Goal: Register for event/course

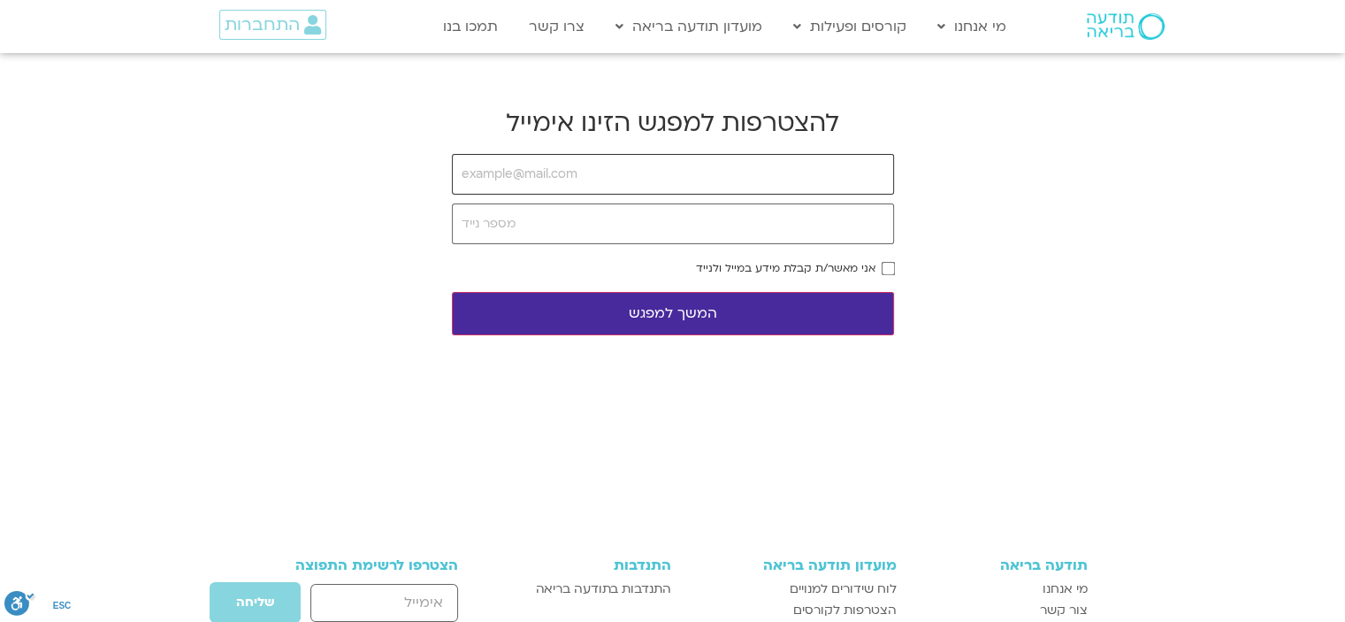
click at [506, 170] on input "email" at bounding box center [673, 174] width 442 height 41
type input "[EMAIL_ADDRESS][DOMAIN_NAME]"
click at [506, 226] on input "tel" at bounding box center [673, 223] width 442 height 41
type input "0502250981"
click at [672, 312] on button "המשך למפגש" at bounding box center [673, 313] width 442 height 43
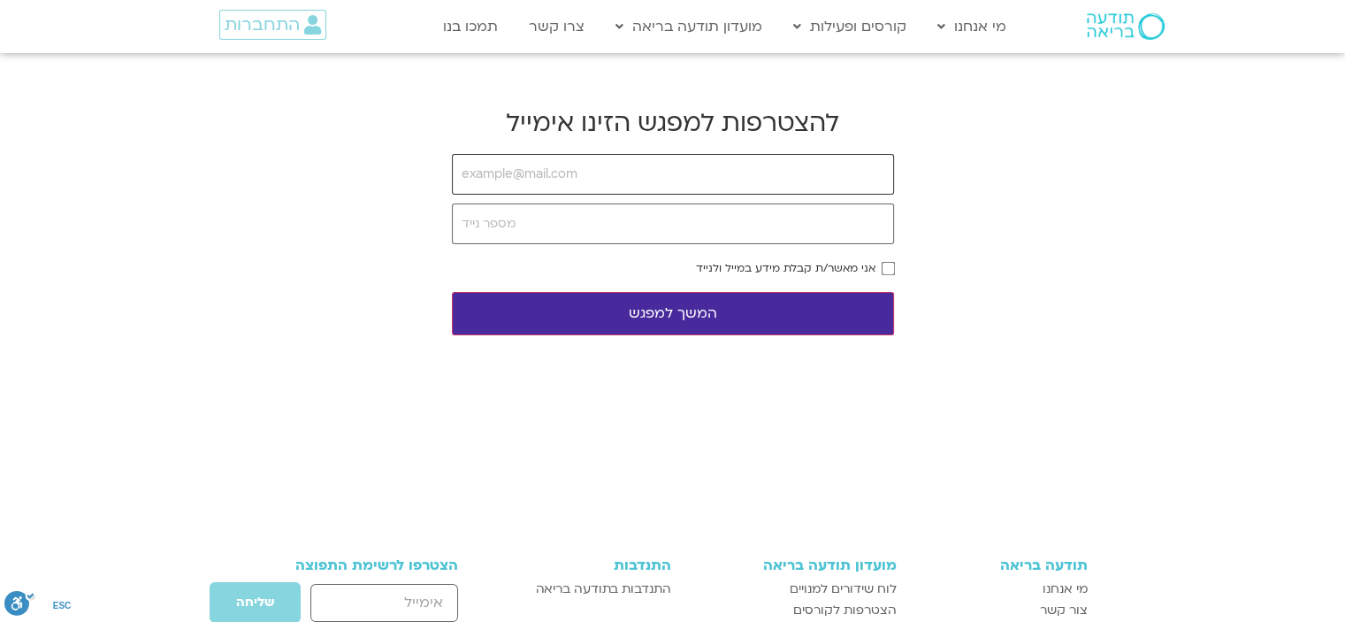
click at [602, 169] on input "email" at bounding box center [673, 174] width 442 height 41
type input "[EMAIL_ADDRESS][DOMAIN_NAME]"
click at [612, 235] on input "tel" at bounding box center [673, 223] width 442 height 41
click at [562, 230] on input "tel" at bounding box center [673, 223] width 442 height 41
type input "0502250981"
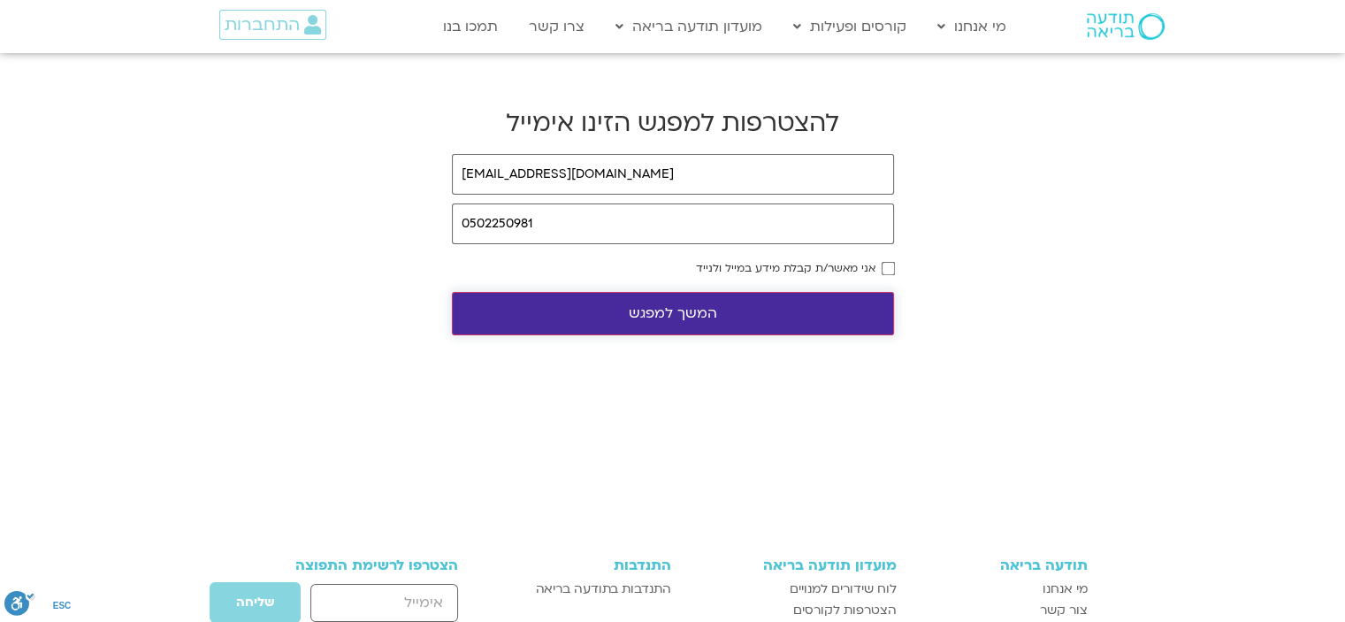
click at [660, 311] on button "המשך למפגש" at bounding box center [673, 313] width 442 height 43
